Goal: Information Seeking & Learning: Learn about a topic

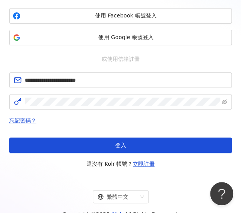
click at [139, 146] on button "登入" at bounding box center [120, 144] width 223 height 15
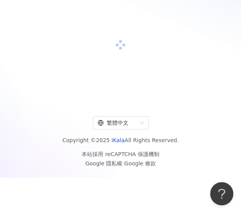
scroll to position [77, 0]
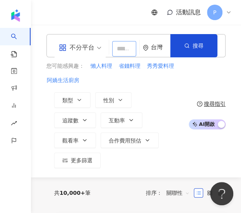
click at [120, 46] on input "search" at bounding box center [124, 48] width 24 height 15
type input "**"
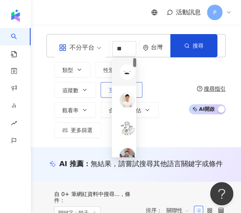
click at [180, 81] on div "類型 性別 追蹤數 互動率 觀看率 合作費用預估 更多篩選" at bounding box center [115, 100] width 138 height 76
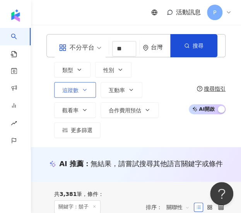
click at [89, 93] on button "追蹤數" at bounding box center [75, 89] width 42 height 15
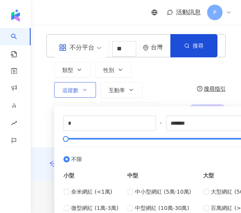
drag, startPoint x: 89, startPoint y: 93, endPoint x: 118, endPoint y: 89, distance: 28.9
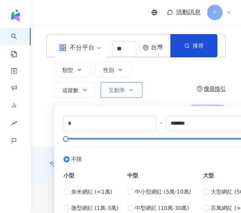
click at [89, 93] on button "追蹤數" at bounding box center [75, 89] width 42 height 15
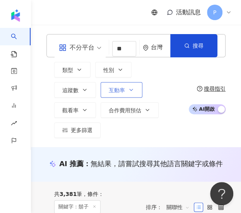
click at [124, 88] on span "互動率" at bounding box center [117, 90] width 16 height 6
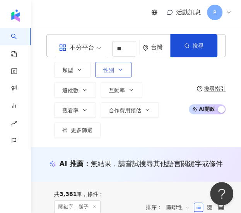
click at [120, 76] on button "性別" at bounding box center [113, 69] width 36 height 15
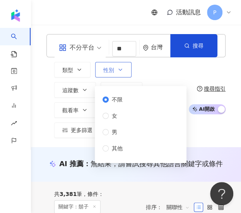
click at [120, 75] on button "性別" at bounding box center [113, 69] width 36 height 15
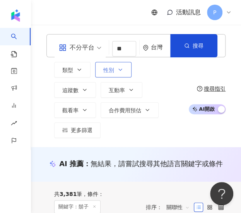
click at [120, 74] on button "性別" at bounding box center [113, 69] width 36 height 15
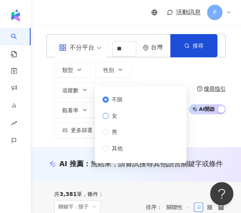
click at [114, 117] on span "女" at bounding box center [115, 115] width 12 height 9
click at [123, 74] on button "性別" at bounding box center [113, 69] width 36 height 15
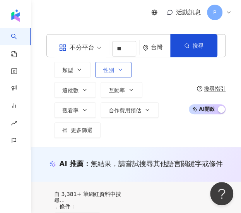
click at [119, 75] on button "性別" at bounding box center [113, 69] width 36 height 15
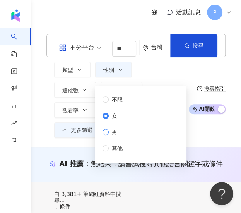
click at [111, 130] on span "男" at bounding box center [115, 132] width 12 height 9
click at [156, 77] on div "類型 性別 追蹤數 互動率 觀看率 合作費用預估 更多篩選 * - ******* 不限 小型 奈米網紅 (<1萬) 微型網紅 (1萬-3萬) 小型網紅 (3…" at bounding box center [115, 100] width 138 height 76
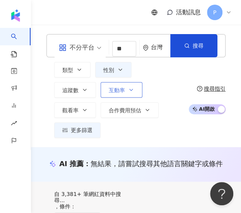
click at [130, 89] on icon "button" at bounding box center [131, 90] width 6 height 6
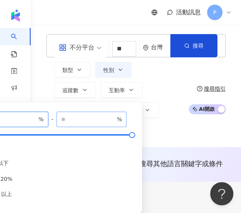
click at [26, 118] on input "number" at bounding box center [10, 119] width 54 height 9
click at [34, 118] on input "*" at bounding box center [10, 119] width 54 height 9
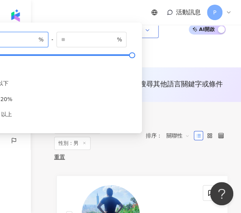
scroll to position [39, 0]
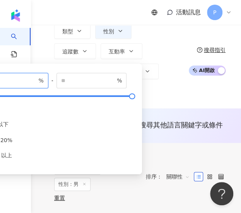
type input "*"
click at [166, 48] on div "類型 性別 追蹤數 互動率 觀看率 合作費用預估 更多篩選 * - ******* 不限 小型 奈米網紅 (<1萬) 微型網紅 (1萬-3萬) 小型網紅 (3…" at bounding box center [115, 61] width 138 height 76
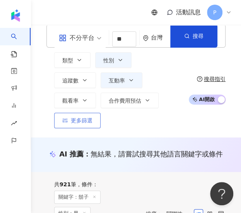
scroll to position [39, 0]
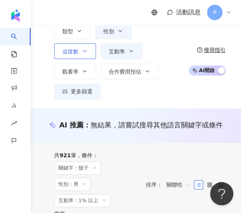
click at [79, 57] on button "追蹤數" at bounding box center [75, 50] width 42 height 15
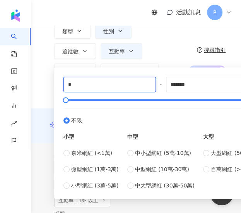
drag, startPoint x: 53, startPoint y: 82, endPoint x: 38, endPoint y: 82, distance: 14.7
click at [38, 82] on div "不分平台 ** 台灣 搜尋 0097d1c4-e7e5-467b-9c52-79c7ac752a84 932ba65c-a392-4403-a57d-2a54…" at bounding box center [136, 47] width 210 height 104
type input "*"
type input "*****"
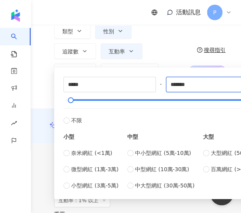
drag, startPoint x: 169, startPoint y: 86, endPoint x: 164, endPoint y: 85, distance: 4.7
click at [164, 85] on div "***** - ******* 不限 小型 奈米網紅 (<1萬) 微型網紅 (1萬-3萬) 小型網紅 (3萬-5萬) 中型 中小型網紅 (5萬-10萬) 中型…" at bounding box center [165, 133] width 205 height 113
type input "*"
type input "******"
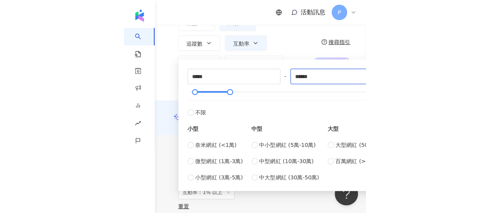
scroll to position [47, 0]
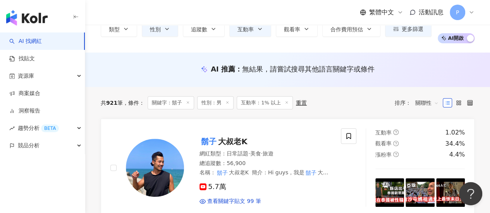
click at [241, 76] on div "AI 推薦 ： 無結果，請嘗試搜尋其他語言關鍵字或條件" at bounding box center [287, 71] width 404 height 14
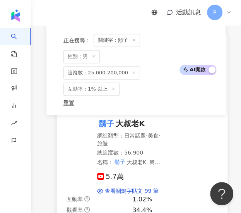
scroll to position [194, 0]
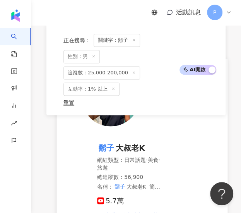
scroll to position [232, 0]
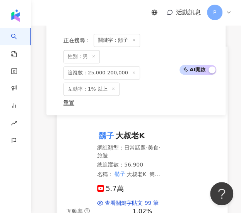
click at [128, 149] on span "日常話題" at bounding box center [135, 147] width 22 height 6
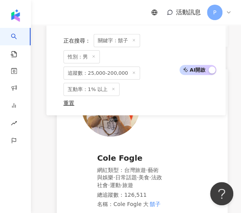
scroll to position [542, 0]
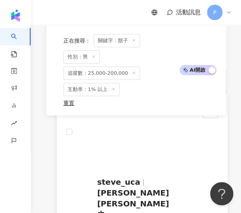
scroll to position [735, 0]
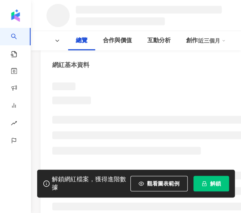
scroll to position [77, 0]
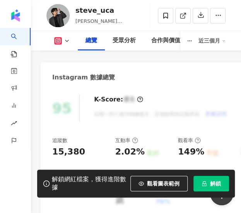
scroll to position [116, 0]
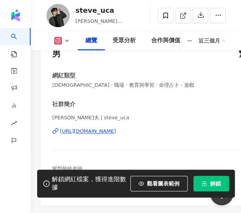
click at [79, 131] on div "https://www.instagram.com/steve_uca/" at bounding box center [88, 131] width 56 height 7
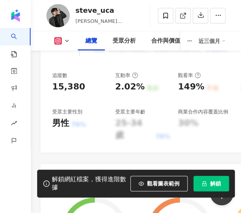
scroll to position [348, 0]
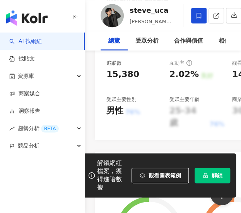
click at [207, 23] on span at bounding box center [198, 15] width 15 height 15
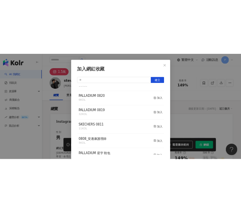
scroll to position [77, 0]
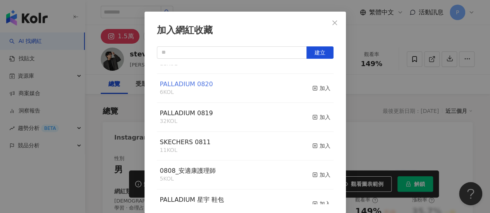
click at [190, 82] on span "PALLADIUM 0820" at bounding box center [186, 84] width 53 height 7
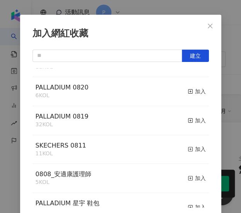
drag, startPoint x: 115, startPoint y: 120, endPoint x: 95, endPoint y: 122, distance: 19.8
click at [115, 120] on div "PALLADIUM 0819 32 KOL 加入" at bounding box center [121, 120] width 177 height 29
click at [62, 120] on span "PALLADIUM 0819" at bounding box center [62, 116] width 53 height 7
click at [65, 116] on span "PALLADIUM 0819" at bounding box center [62, 116] width 53 height 7
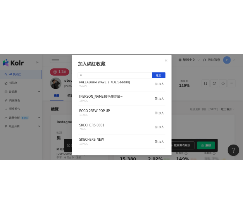
scroll to position [348, 0]
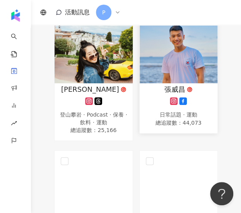
scroll to position [116, 0]
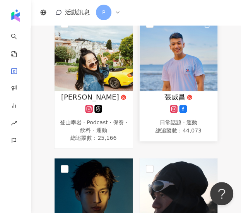
click at [187, 117] on div "張威昌 日常話題 · 運動 總追蹤數 ： 44,073" at bounding box center [179, 113] width 78 height 43
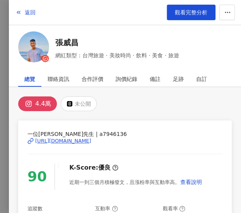
scroll to position [194, 0]
click at [63, 139] on div "[URL][DOMAIN_NAME]" at bounding box center [63, 140] width 56 height 7
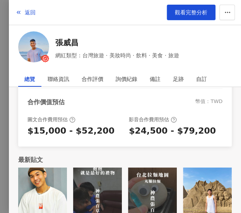
scroll to position [410, 0]
drag, startPoint x: 240, startPoint y: 2, endPoint x: 115, endPoint y: 11, distance: 125.7
click at [86, 16] on div "返回 觀看完整分析" at bounding box center [125, 12] width 232 height 25
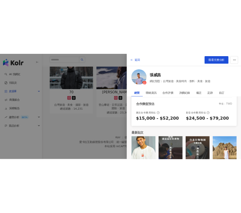
scroll to position [231, 0]
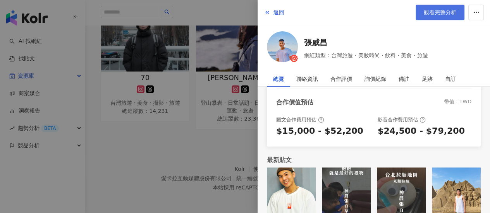
click at [439, 12] on span "觀看完整分析" at bounding box center [439, 12] width 33 height 6
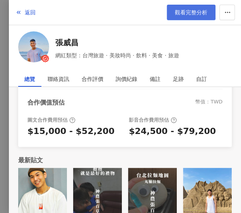
scroll to position [231, 0]
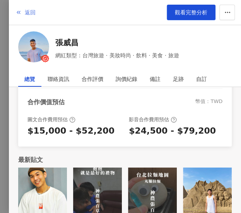
click at [18, 14] on icon "button" at bounding box center [18, 12] width 6 height 6
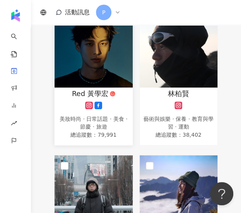
scroll to position [280, 0]
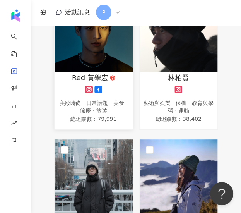
drag, startPoint x: 81, startPoint y: 41, endPoint x: 76, endPoint y: 82, distance: 42.1
drag, startPoint x: 76, startPoint y: 82, endPoint x: 73, endPoint y: 75, distance: 8.3
click at [73, 75] on span "Red 黃學宏" at bounding box center [90, 78] width 36 height 10
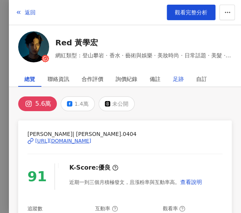
click at [179, 78] on div "足跡" at bounding box center [178, 78] width 11 height 15
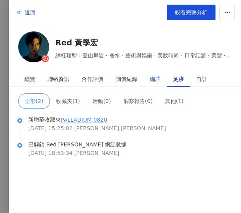
click at [151, 80] on div "備註" at bounding box center [155, 78] width 11 height 15
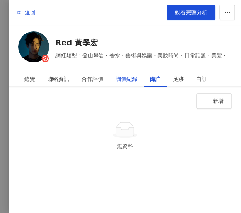
click at [120, 79] on div "詢價紀錄" at bounding box center [127, 78] width 22 height 15
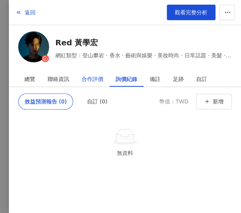
click at [96, 81] on div "合作評價" at bounding box center [93, 78] width 22 height 15
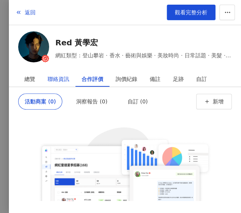
click at [64, 80] on div "聯絡資訊" at bounding box center [59, 78] width 22 height 15
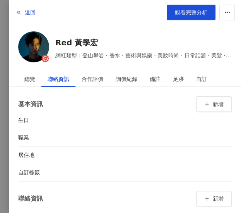
scroll to position [37, 0]
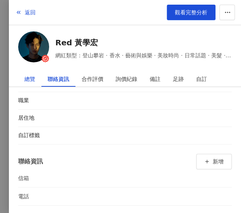
click at [30, 77] on div "總覽" at bounding box center [29, 78] width 11 height 15
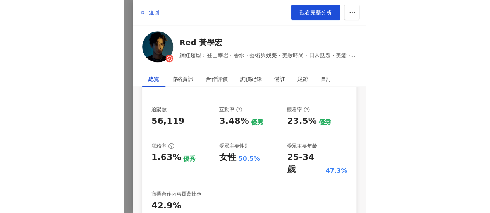
scroll to position [116, 0]
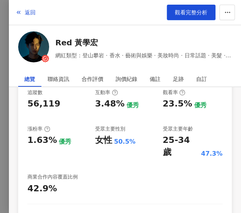
click at [11, 10] on div "返回 觀看完整分析" at bounding box center [125, 12] width 232 height 25
click at [21, 10] on icon "button" at bounding box center [18, 12] width 6 height 6
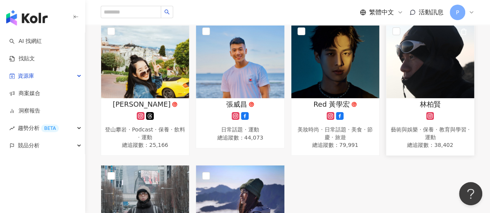
scroll to position [125, 0]
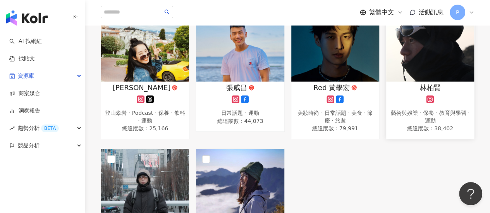
drag, startPoint x: 430, startPoint y: 64, endPoint x: 430, endPoint y: 56, distance: 7.8
click at [430, 56] on img at bounding box center [430, 42] width 88 height 77
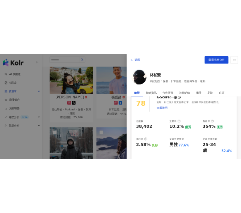
scroll to position [0, 0]
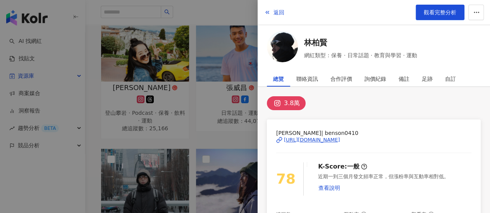
click at [295, 104] on div "3.8萬" at bounding box center [292, 103] width 16 height 11
click at [319, 140] on div "https://www.instagram.com/benson0410/" at bounding box center [312, 140] width 56 height 7
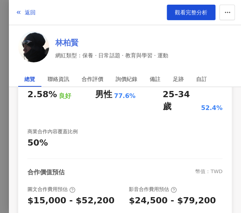
scroll to position [122, 0]
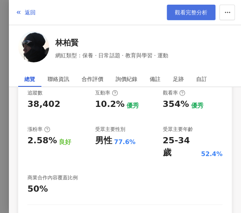
click at [180, 14] on span "觀看完整分析" at bounding box center [191, 12] width 33 height 6
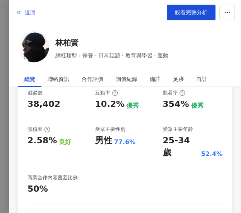
click at [21, 9] on span "button" at bounding box center [18, 12] width 6 height 6
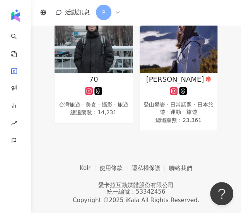
scroll to position [408, 0]
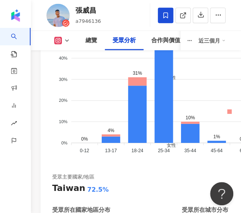
scroll to position [1200, 0]
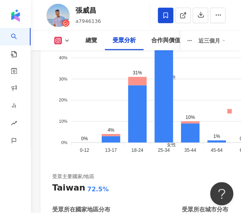
click at [65, 39] on icon at bounding box center [67, 41] width 6 height 6
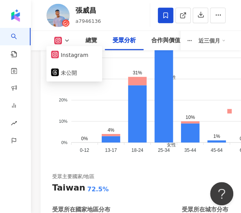
click at [231, 38] on div "總覽 受眾分析 合作與價值 相似網紅 互動分析 創作內容分析 近三個月" at bounding box center [136, 40] width 210 height 19
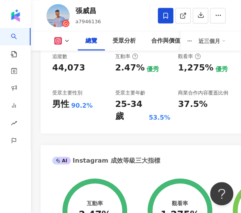
scroll to position [341, 0]
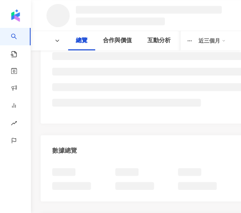
scroll to position [288, 0]
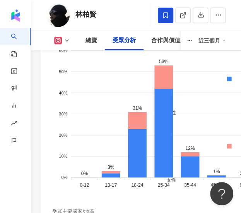
scroll to position [1182, 0]
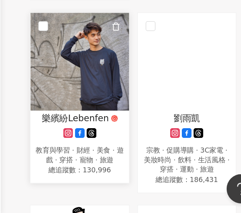
scroll to position [495, 0]
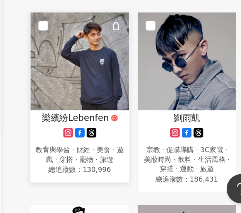
click at [99, 105] on img at bounding box center [94, 92] width 78 height 77
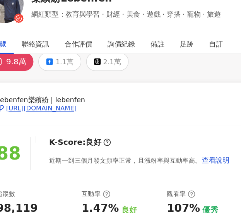
scroll to position [11, 0]
click at [91, 129] on div "[URL][DOMAIN_NAME]" at bounding box center [63, 130] width 56 height 7
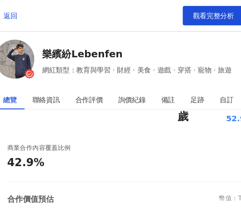
scroll to position [109, 0]
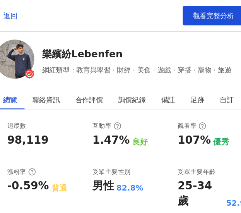
click at [183, 23] on div "返回 觀看完整分析" at bounding box center [125, 12] width 232 height 25
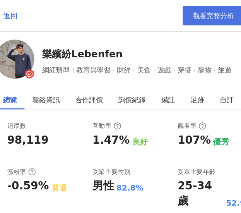
click at [191, 7] on link "觀看完整分析" at bounding box center [191, 12] width 49 height 15
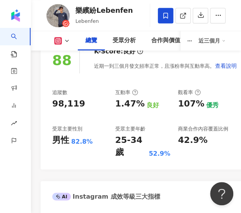
scroll to position [310, 0]
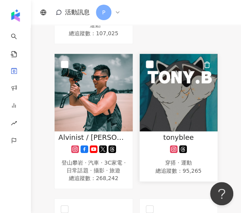
scroll to position [813, 0]
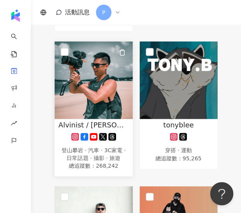
click at [110, 98] on img at bounding box center [94, 79] width 78 height 77
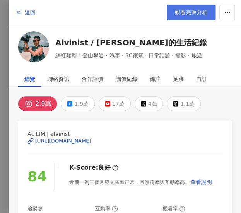
click at [191, 12] on span "觀看完整分析" at bounding box center [191, 12] width 33 height 6
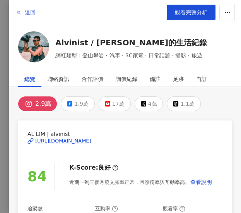
click at [28, 12] on span "返回" at bounding box center [30, 12] width 11 height 6
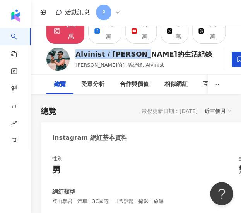
drag, startPoint x: 77, startPoint y: 53, endPoint x: 162, endPoint y: 54, distance: 84.4
click at [162, 54] on div "Alvinist / 艾爾文的生活紀錄 艾爾文的生活紀錄, Alvinist 追蹤數 29,017 互動率 1.83% 觀看率 217%" at bounding box center [136, 59] width 210 height 31
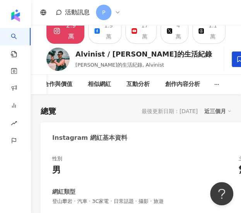
click at [153, 143] on div "Instagram 網紅基本資料" at bounding box center [174, 134] width 267 height 25
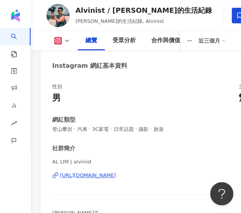
scroll to position [77, 0]
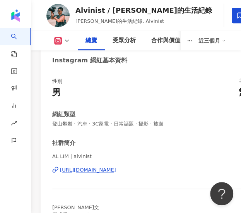
click at [96, 168] on div "[URL][DOMAIN_NAME]" at bounding box center [88, 169] width 56 height 7
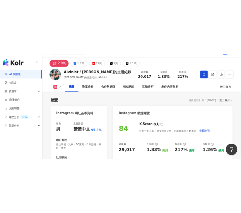
scroll to position [0, 0]
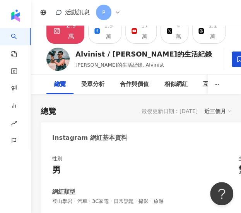
drag, startPoint x: 185, startPoint y: 137, endPoint x: 135, endPoint y: 183, distance: 67.9
drag, startPoint x: 135, startPoint y: 183, endPoint x: 100, endPoint y: 100, distance: 90.7
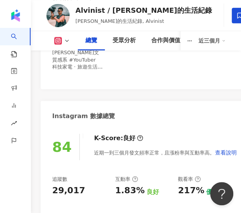
scroll to position [271, 0]
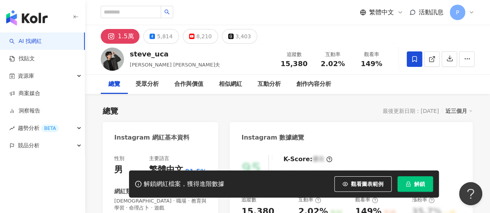
click at [241, 57] on icon at bounding box center [414, 59] width 7 height 7
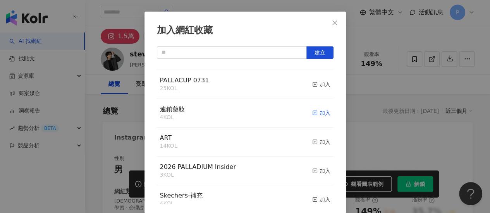
scroll to position [426, 0]
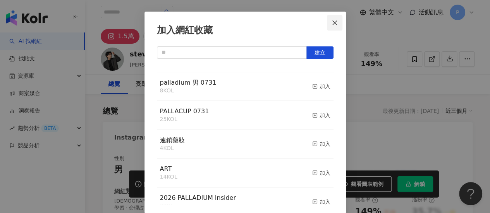
click at [241, 22] on icon "close" at bounding box center [334, 22] width 5 height 5
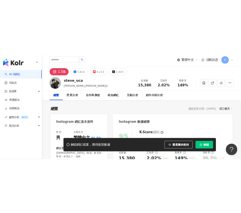
scroll to position [0, 0]
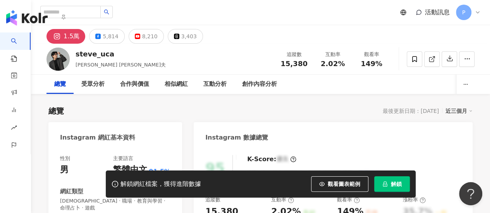
drag, startPoint x: 201, startPoint y: 14, endPoint x: 189, endPoint y: 96, distance: 83.0
click at [201, 14] on div "活動訊息 P" at bounding box center [260, 12] width 459 height 25
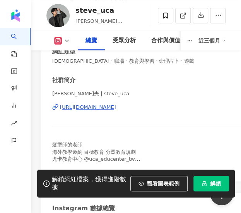
scroll to position [155, 0]
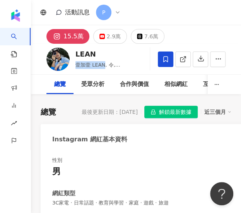
drag, startPoint x: 75, startPoint y: 64, endPoint x: 103, endPoint y: 66, distance: 28.4
click at [103, 66] on div "[PERSON_NAME]加壹 LEAN, 令, [PERSON_NAME] 追蹤數 155,437 互動率 7.84% 觀看率 216%" at bounding box center [136, 59] width 210 height 31
copy span "壹加壹 LEAN"
click at [185, 21] on div "活動訊息 P" at bounding box center [136, 12] width 210 height 25
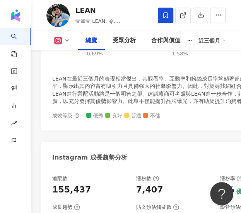
scroll to position [387, 0]
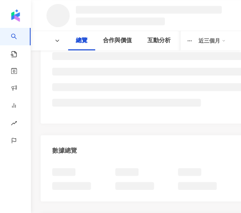
scroll to position [118, 0]
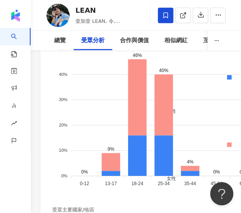
scroll to position [1161, 0]
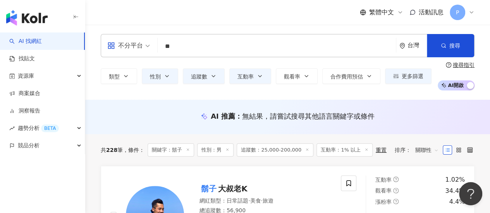
click at [33, 15] on img "button" at bounding box center [26, 17] width 41 height 15
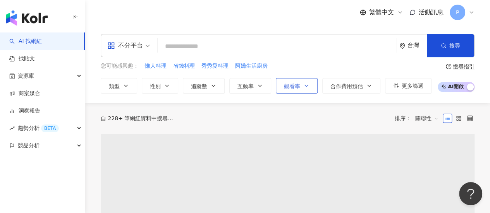
click at [24, 77] on span "資源庫" at bounding box center [26, 75] width 16 height 17
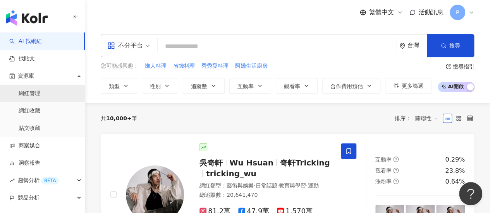
click at [40, 92] on link "網紅管理" at bounding box center [30, 94] width 22 height 8
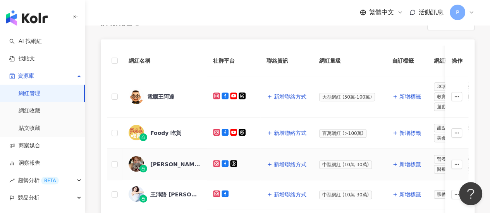
scroll to position [116, 0]
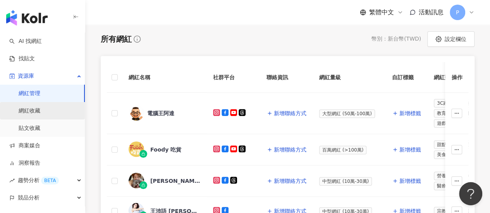
click at [40, 111] on link "網紅收藏" at bounding box center [30, 111] width 22 height 8
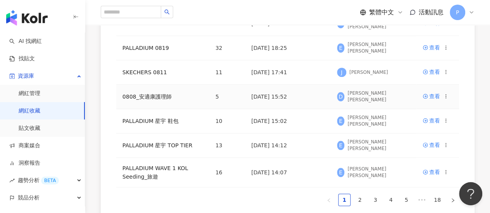
scroll to position [232, 0]
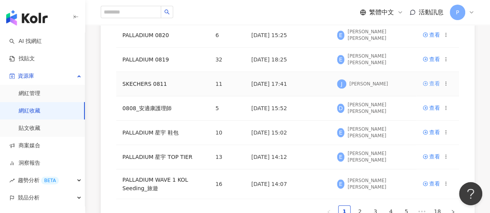
click at [241, 82] on div "查看" at bounding box center [434, 83] width 11 height 9
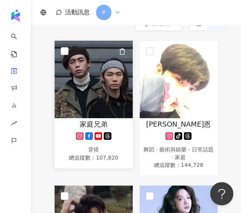
scroll to position [77, 0]
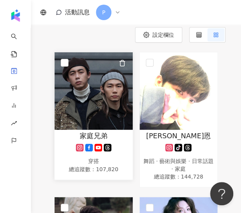
drag, startPoint x: 104, startPoint y: 102, endPoint x: 90, endPoint y: 118, distance: 21.4
click at [90, 118] on img at bounding box center [94, 90] width 78 height 77
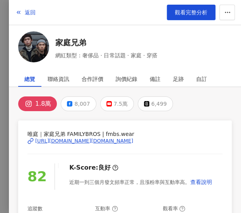
click at [92, 140] on div "https://www.instagram.com/fmbs.wear/" at bounding box center [84, 140] width 98 height 7
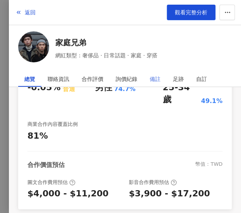
scroll to position [115, 0]
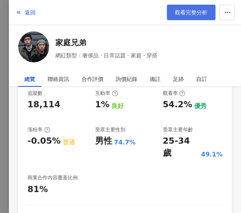
click at [190, 14] on span "觀看完整分析" at bounding box center [191, 12] width 33 height 6
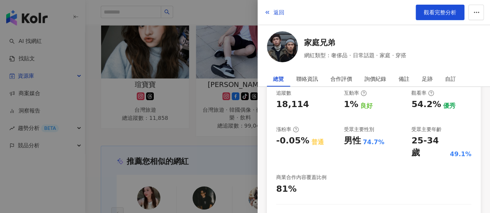
click at [194, 133] on div at bounding box center [245, 106] width 490 height 213
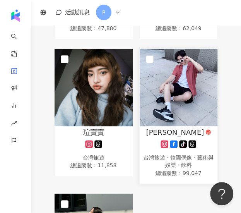
scroll to position [697, 0]
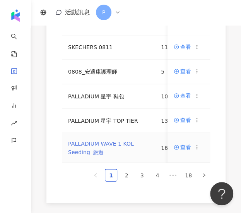
scroll to position [310, 0]
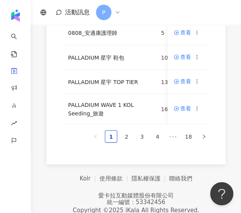
click at [128, 142] on link "2" at bounding box center [127, 136] width 12 height 12
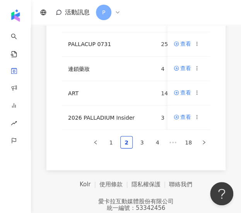
scroll to position [194, 0]
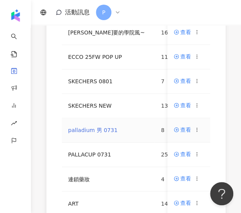
click at [101, 133] on link "palladium 男 0731" at bounding box center [93, 130] width 50 height 6
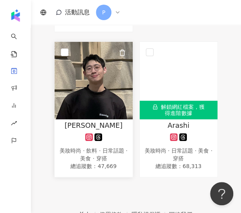
scroll to position [513, 0]
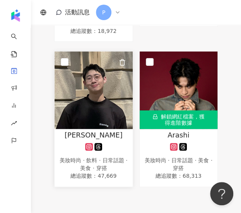
click at [112, 108] on img at bounding box center [94, 89] width 78 height 77
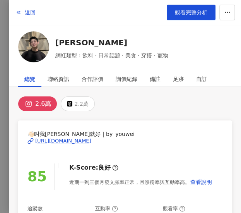
scroll to position [397, 0]
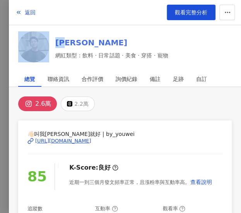
drag, startPoint x: 51, startPoint y: 43, endPoint x: 70, endPoint y: 43, distance: 19.0
click at [70, 43] on div "宥維 網紅類型：飲料 · 日常話題 · 美食 · 穿搭 · 寵物" at bounding box center [125, 48] width 214 height 34
copy div "宥維"
click at [57, 139] on div "https://www.instagram.com/by_youwei/" at bounding box center [63, 140] width 56 height 7
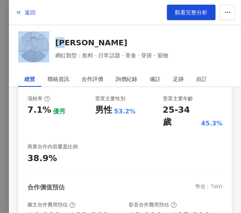
scroll to position [155, 0]
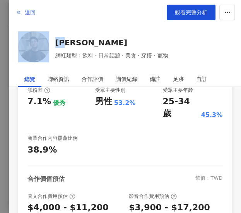
click at [29, 13] on span "返回" at bounding box center [30, 12] width 11 height 6
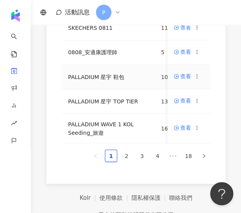
scroll to position [372, 0]
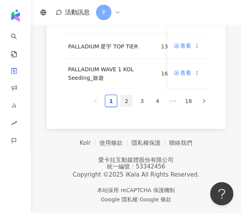
click at [125, 98] on link "2" at bounding box center [127, 101] width 12 height 12
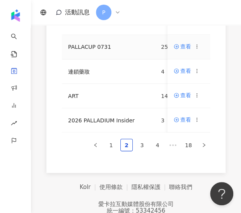
scroll to position [290, 0]
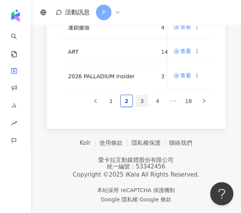
click at [144, 104] on link "3" at bounding box center [142, 101] width 12 height 12
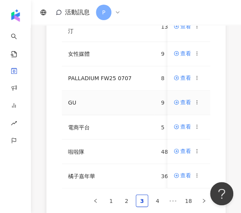
scroll to position [323, 0]
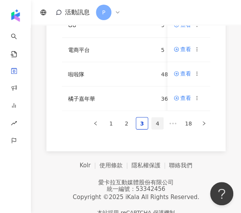
click at [158, 129] on link "4" at bounding box center [158, 123] width 12 height 12
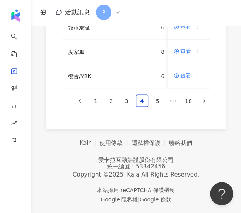
scroll to position [362, 0]
click at [159, 97] on link "5" at bounding box center [158, 101] width 12 height 12
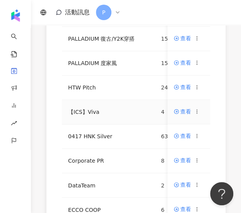
scroll to position [168, 0]
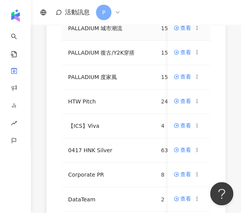
click at [155, 41] on td "15" at bounding box center [170, 28] width 30 height 24
click at [129, 41] on td "PALLADIUM 城市潮流" at bounding box center [108, 28] width 93 height 24
click at [101, 31] on link "PALLADIUM 城市潮流" at bounding box center [95, 28] width 54 height 6
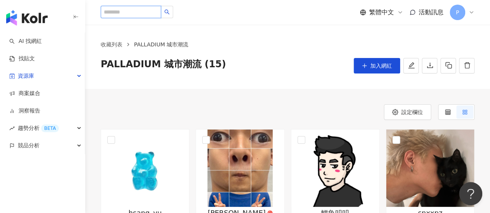
click at [133, 14] on input "search" at bounding box center [131, 12] width 60 height 12
type input "*"
type input "****"
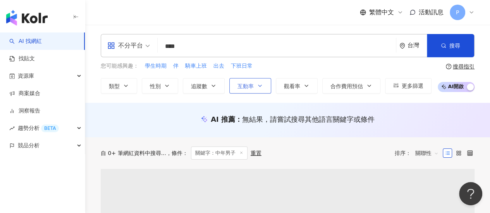
click at [241, 85] on button "互動率" at bounding box center [250, 85] width 42 height 15
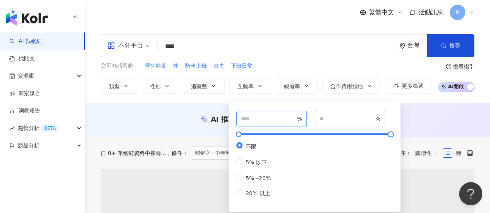
click at [241, 121] on input "number" at bounding box center [268, 119] width 54 height 9
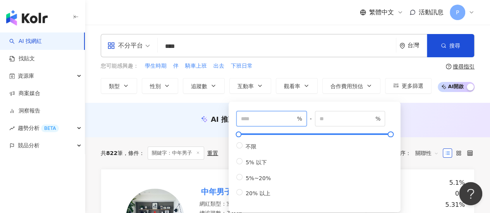
type input "*"
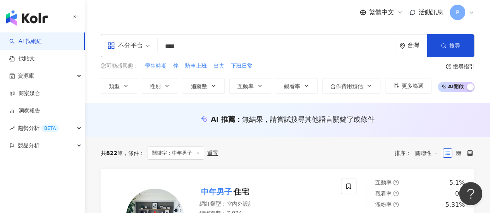
click at [241, 64] on div "您可能感興趣： 學生時期 伴 騎車上班 出去 下班日常" at bounding box center [266, 66] width 331 height 9
click at [209, 88] on button "追蹤數" at bounding box center [204, 85] width 42 height 15
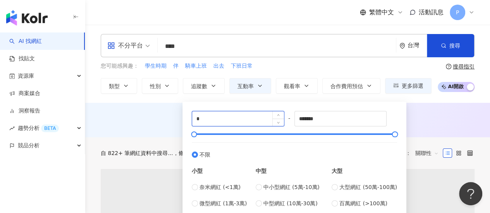
click at [239, 122] on input "*" at bounding box center [238, 118] width 92 height 15
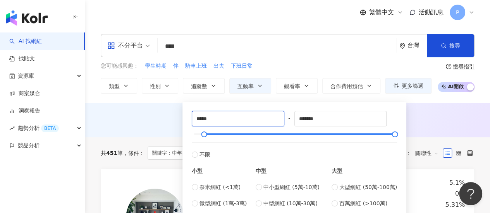
type input "*****"
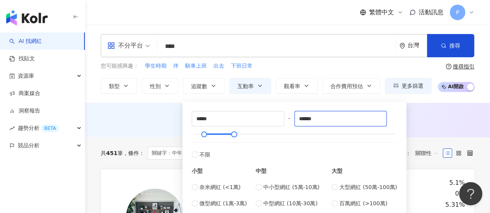
type input "******"
click at [173, 112] on div "AI 推薦 ： 無結果，請嘗試搜尋其他語言關鍵字或條件" at bounding box center [287, 120] width 404 height 34
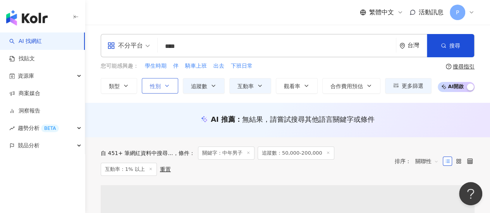
click at [170, 87] on button "性別" at bounding box center [160, 85] width 36 height 15
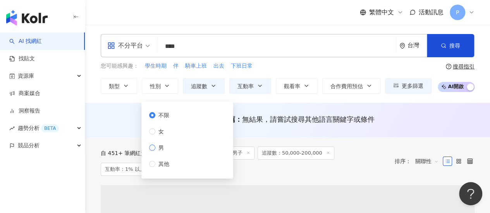
click at [159, 146] on span "男" at bounding box center [161, 148] width 12 height 9
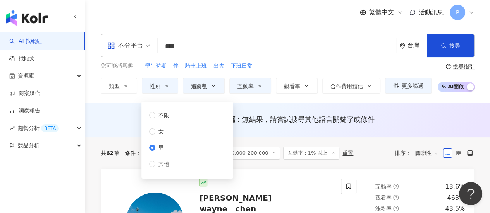
click at [114, 122] on div "AI 推薦 ： 無結果，請嘗試搜尋其他語言關鍵字或條件" at bounding box center [288, 120] width 374 height 10
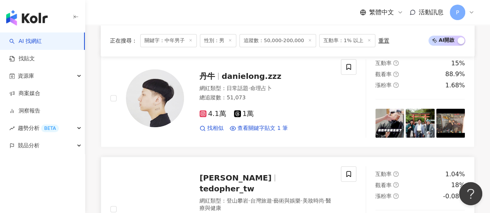
scroll to position [223, 0]
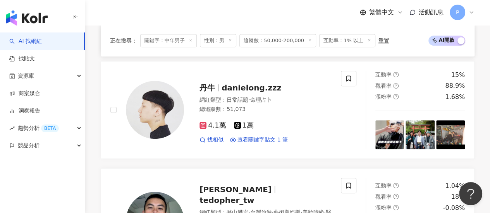
drag, startPoint x: 150, startPoint y: 104, endPoint x: 133, endPoint y: 157, distance: 55.3
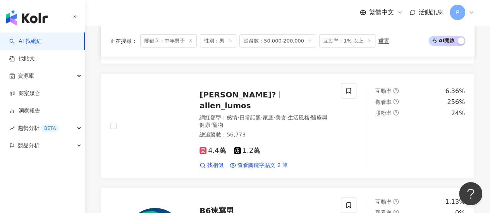
scroll to position [997, 0]
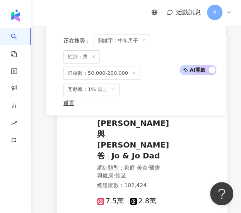
scroll to position [1472, 0]
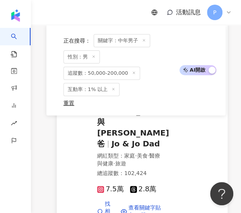
click at [112, 185] on span "7.5萬" at bounding box center [110, 189] width 27 height 8
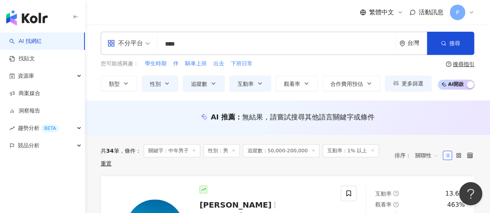
scroll to position [0, 0]
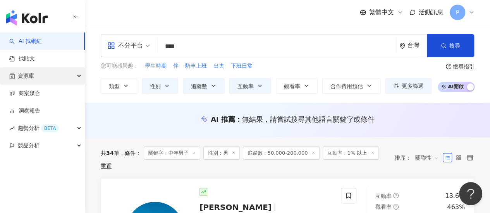
click at [56, 76] on div "資源庫" at bounding box center [42, 75] width 85 height 17
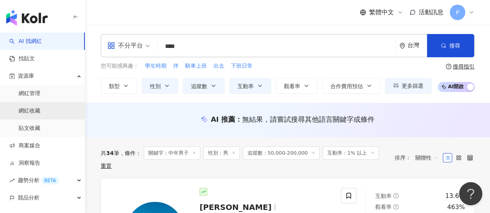
click at [40, 113] on link "網紅收藏" at bounding box center [30, 111] width 22 height 8
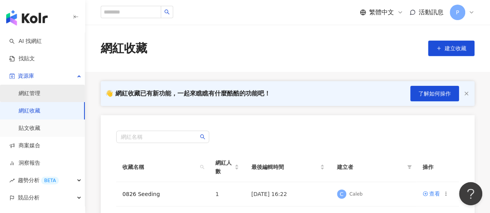
click at [40, 94] on link "網紅管理" at bounding box center [30, 94] width 22 height 8
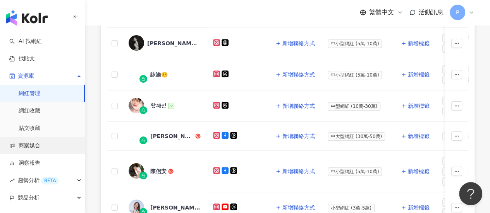
scroll to position [194, 0]
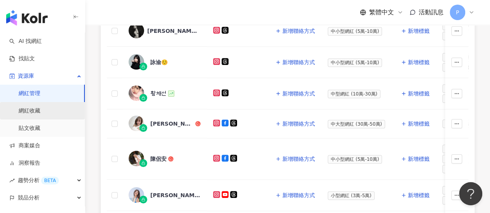
click at [40, 110] on link "網紅收藏" at bounding box center [30, 111] width 22 height 8
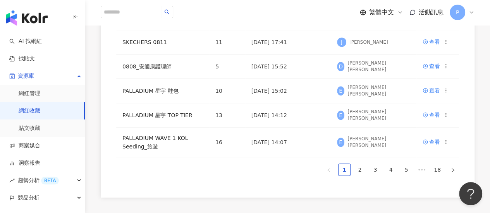
scroll to position [266, 0]
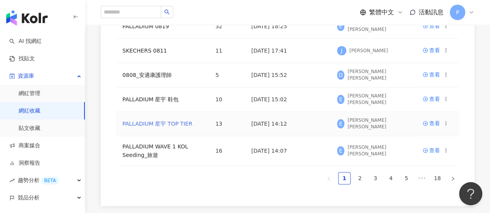
click at [183, 122] on link "PALLADIUM 星宇 TOP TIER" at bounding box center [157, 124] width 70 height 6
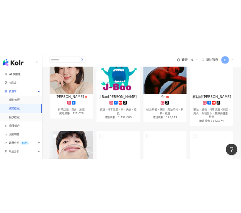
scroll to position [77, 0]
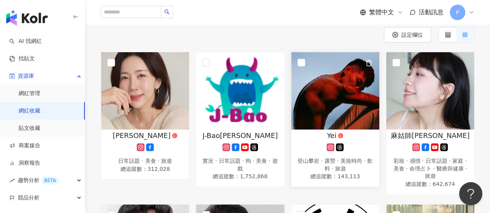
drag, startPoint x: 348, startPoint y: 112, endPoint x: 336, endPoint y: 105, distance: 14.7
click at [241, 105] on img at bounding box center [335, 90] width 88 height 77
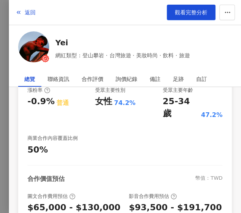
scroll to position [116, 0]
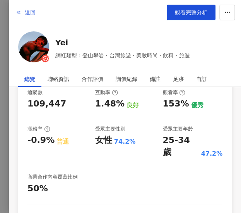
click at [24, 13] on button "返回" at bounding box center [25, 12] width 21 height 15
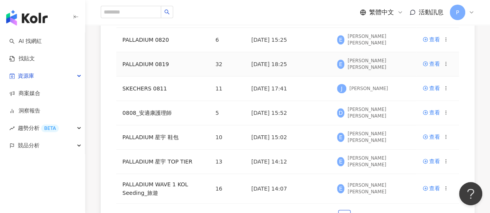
scroll to position [232, 0]
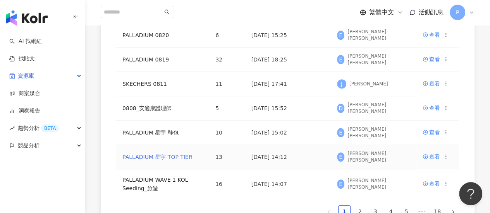
click at [170, 157] on link "PALLADIUM 星宇 TOP TIER" at bounding box center [157, 157] width 70 height 6
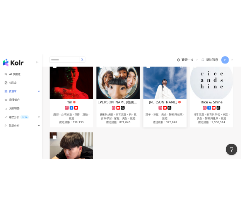
scroll to position [382, 0]
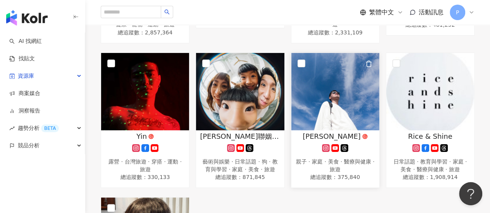
drag, startPoint x: 324, startPoint y: 82, endPoint x: 302, endPoint y: 100, distance: 28.4
click at [241, 100] on img at bounding box center [335, 91] width 88 height 77
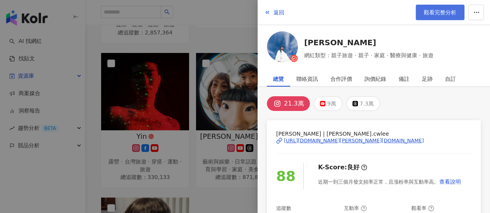
click at [241, 15] on span "觀看完整分析" at bounding box center [439, 12] width 33 height 6
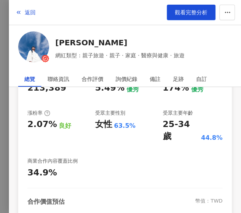
scroll to position [194, 0]
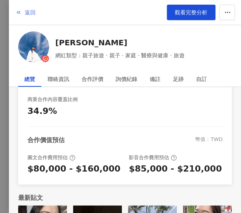
click at [21, 9] on button "返回" at bounding box center [25, 12] width 21 height 15
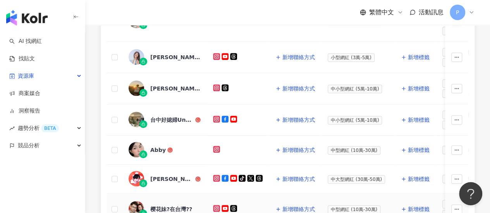
scroll to position [232, 0]
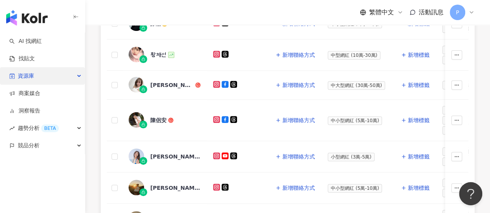
click at [77, 75] on div "資源庫" at bounding box center [42, 75] width 85 height 17
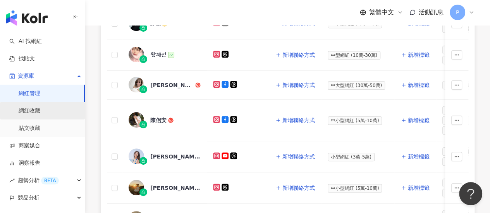
click at [35, 113] on link "網紅收藏" at bounding box center [30, 111] width 22 height 8
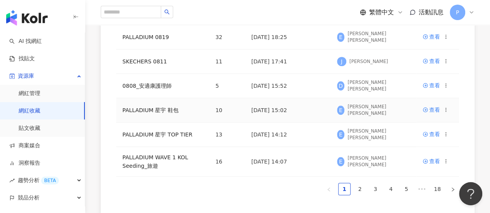
scroll to position [271, 0]
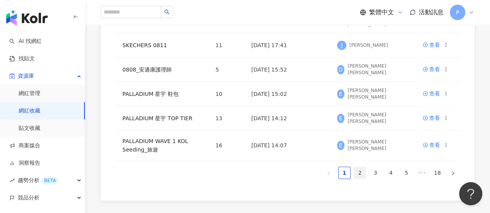
click at [241, 171] on link "2" at bounding box center [360, 173] width 12 height 12
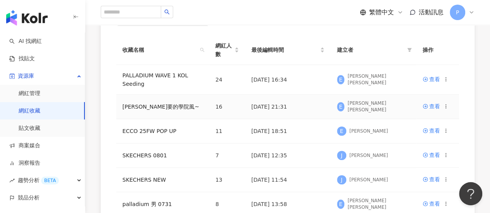
scroll to position [116, 0]
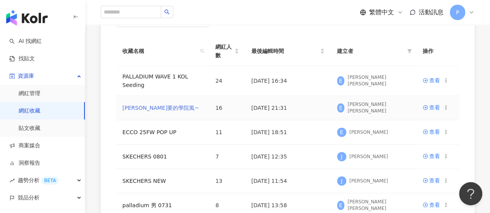
click at [161, 106] on link "Ray要的學院風~" at bounding box center [160, 108] width 77 height 6
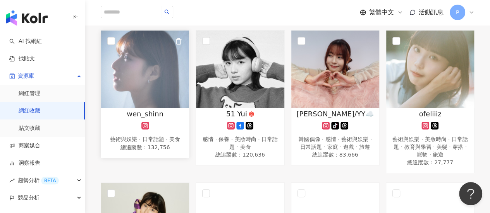
scroll to position [116, 0]
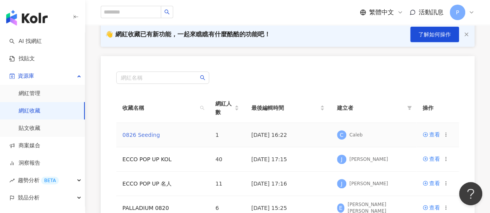
scroll to position [77, 0]
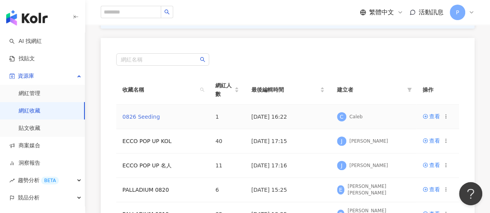
click at [147, 118] on link "0826 Seeding" at bounding box center [141, 117] width 38 height 6
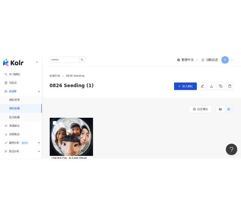
scroll to position [77, 0]
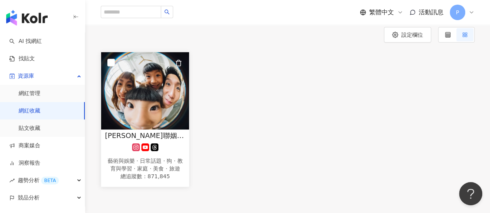
click at [158, 96] on img at bounding box center [145, 90] width 88 height 77
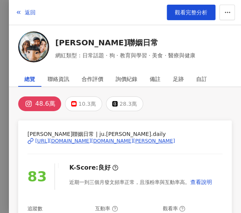
click at [79, 141] on div "https://www.instagram.com/ju.lee.daily/" at bounding box center [105, 140] width 140 height 7
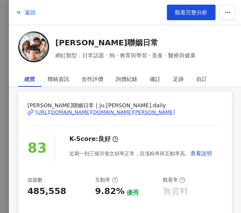
scroll to position [116, 0]
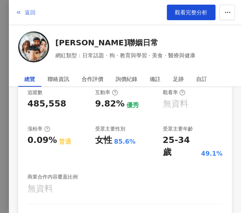
click at [20, 15] on span "button" at bounding box center [18, 12] width 6 height 6
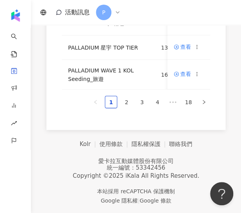
scroll to position [372, 0]
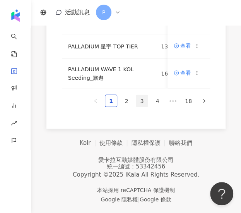
click at [140, 102] on link "3" at bounding box center [142, 101] width 12 height 12
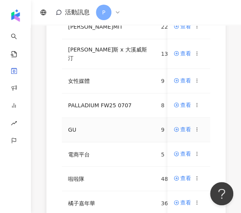
scroll to position [207, 0]
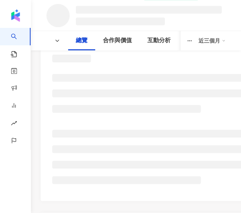
scroll to position [71, 0]
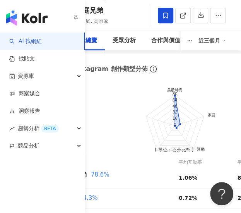
scroll to position [804, 0]
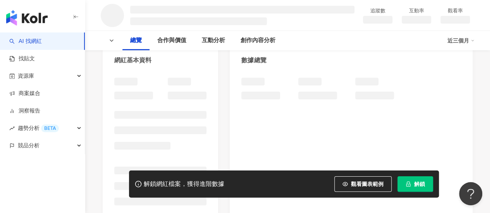
scroll to position [46, 0]
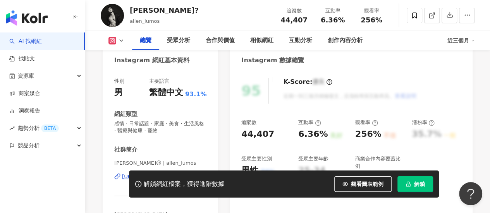
scroll to position [155, 0]
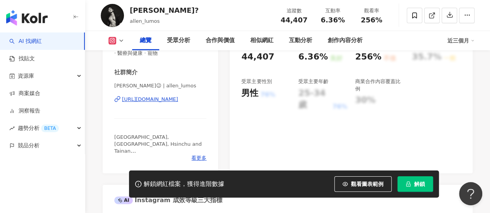
click at [410, 183] on icon "lock" at bounding box center [407, 184] width 5 height 5
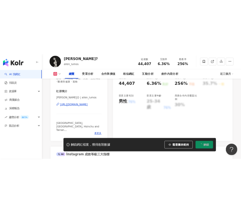
scroll to position [116, 0]
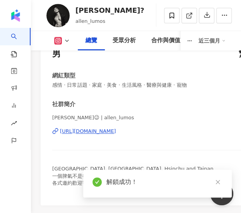
click at [218, 179] on icon "close" at bounding box center [217, 181] width 5 height 5
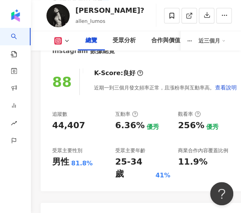
scroll to position [348, 0]
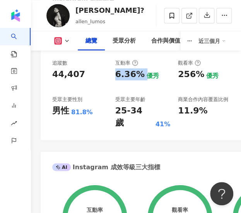
drag, startPoint x: 114, startPoint y: 74, endPoint x: 143, endPoint y: 77, distance: 29.6
click at [143, 77] on div "追蹤數 44,407 互動率 6.36% 優秀 觀看率 256% 優秀 漲粉率 24% 優秀 受眾主要性別 男性 81.8% 受眾主要年齡 25-34 歲 4…" at bounding box center [174, 93] width 244 height 69
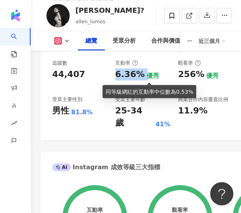
copy div "6.36%"
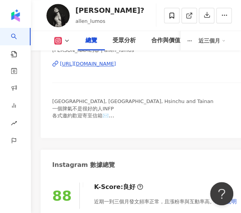
scroll to position [155, 0]
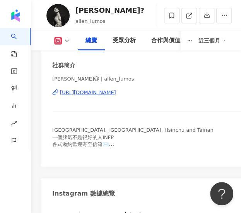
click at [93, 94] on div "[URL][DOMAIN_NAME]" at bounding box center [88, 92] width 56 height 7
